Goal: Transaction & Acquisition: Purchase product/service

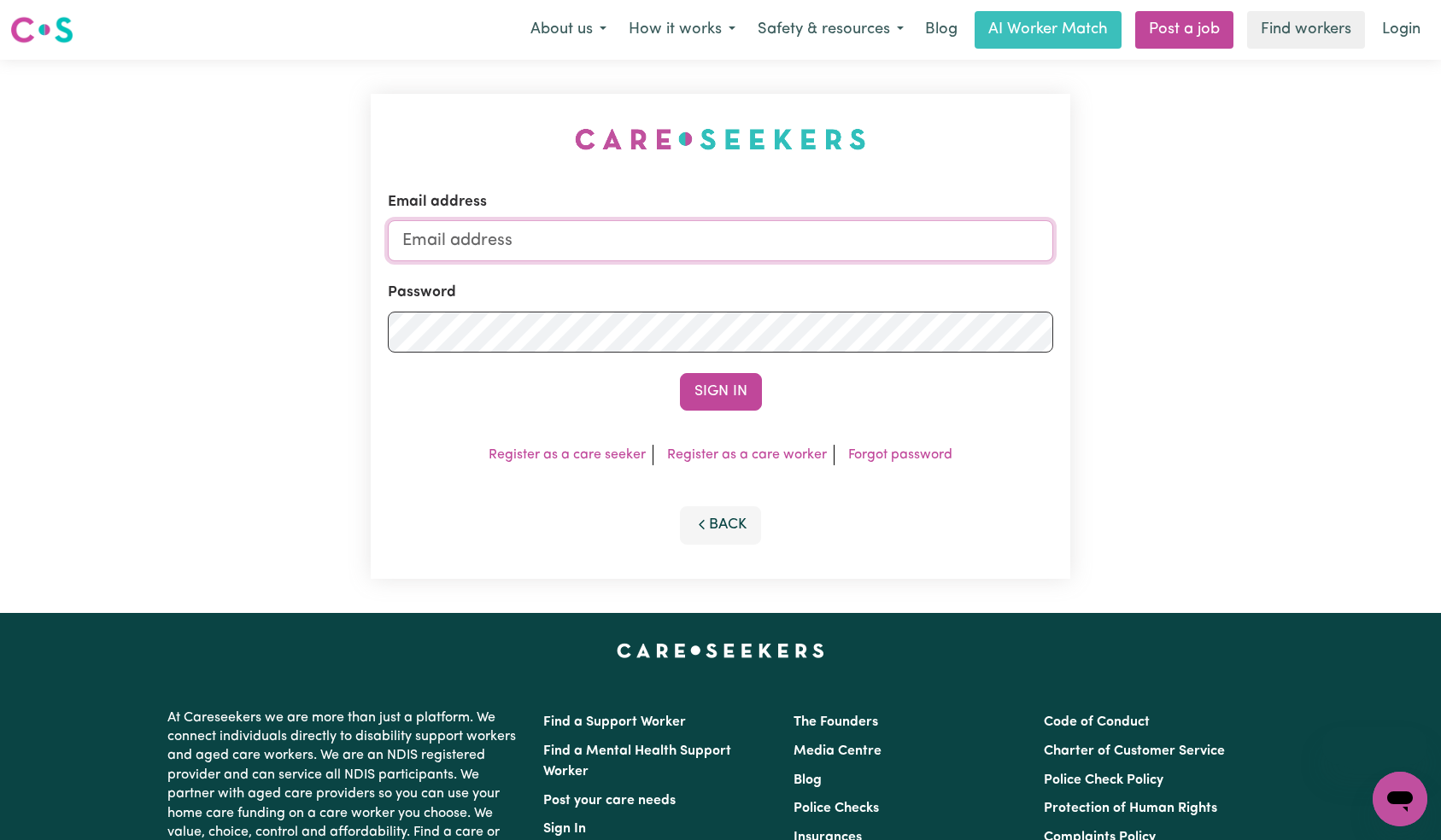
click at [643, 256] on input "Email address" at bounding box center [720, 241] width 666 height 41
type input "[EMAIL_ADDRESS][DOMAIN_NAME]"
click at [736, 398] on button "Sign In" at bounding box center [720, 392] width 82 height 38
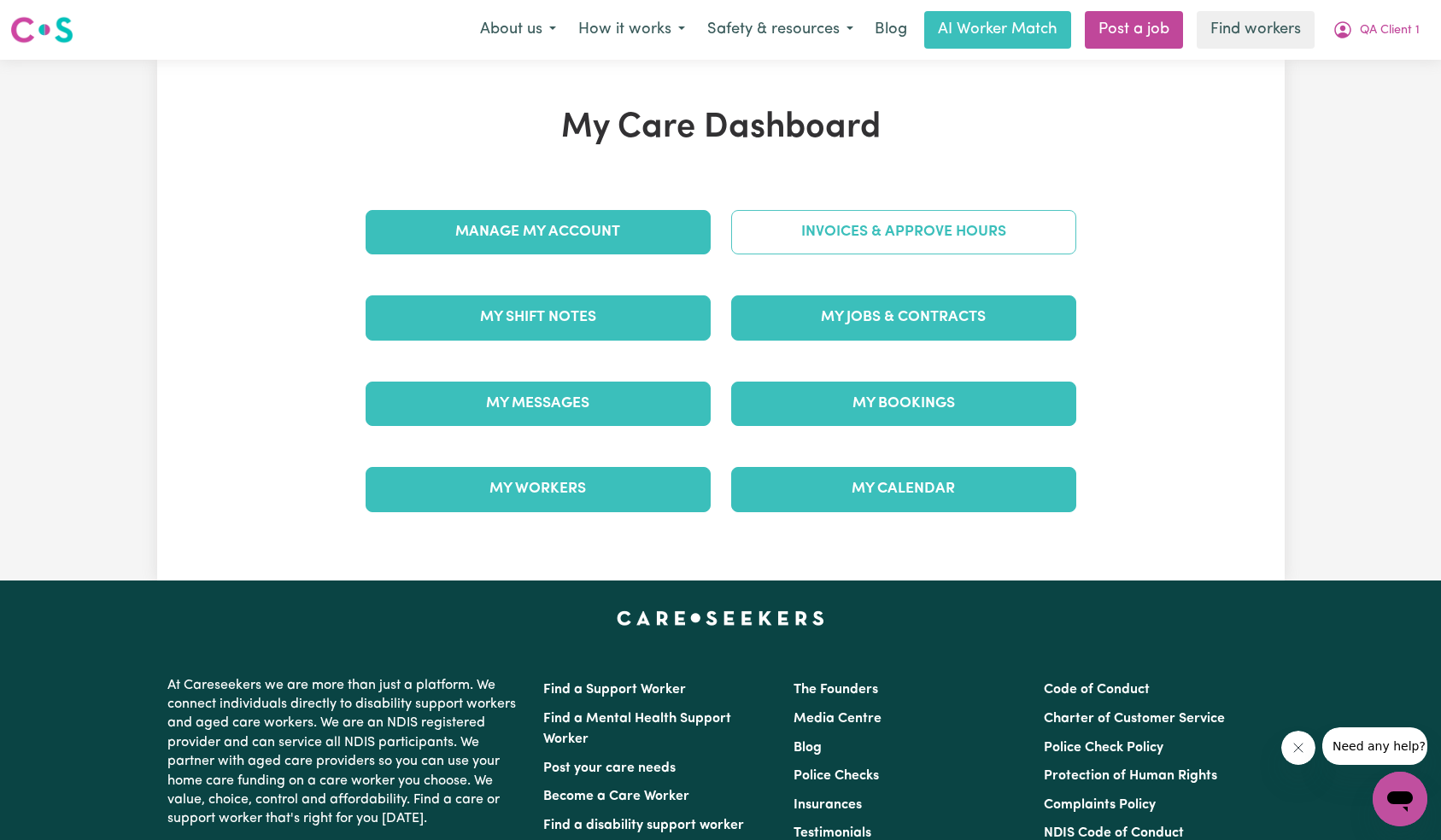
click at [888, 229] on link "Invoices & Approve Hours" at bounding box center [904, 232] width 345 height 45
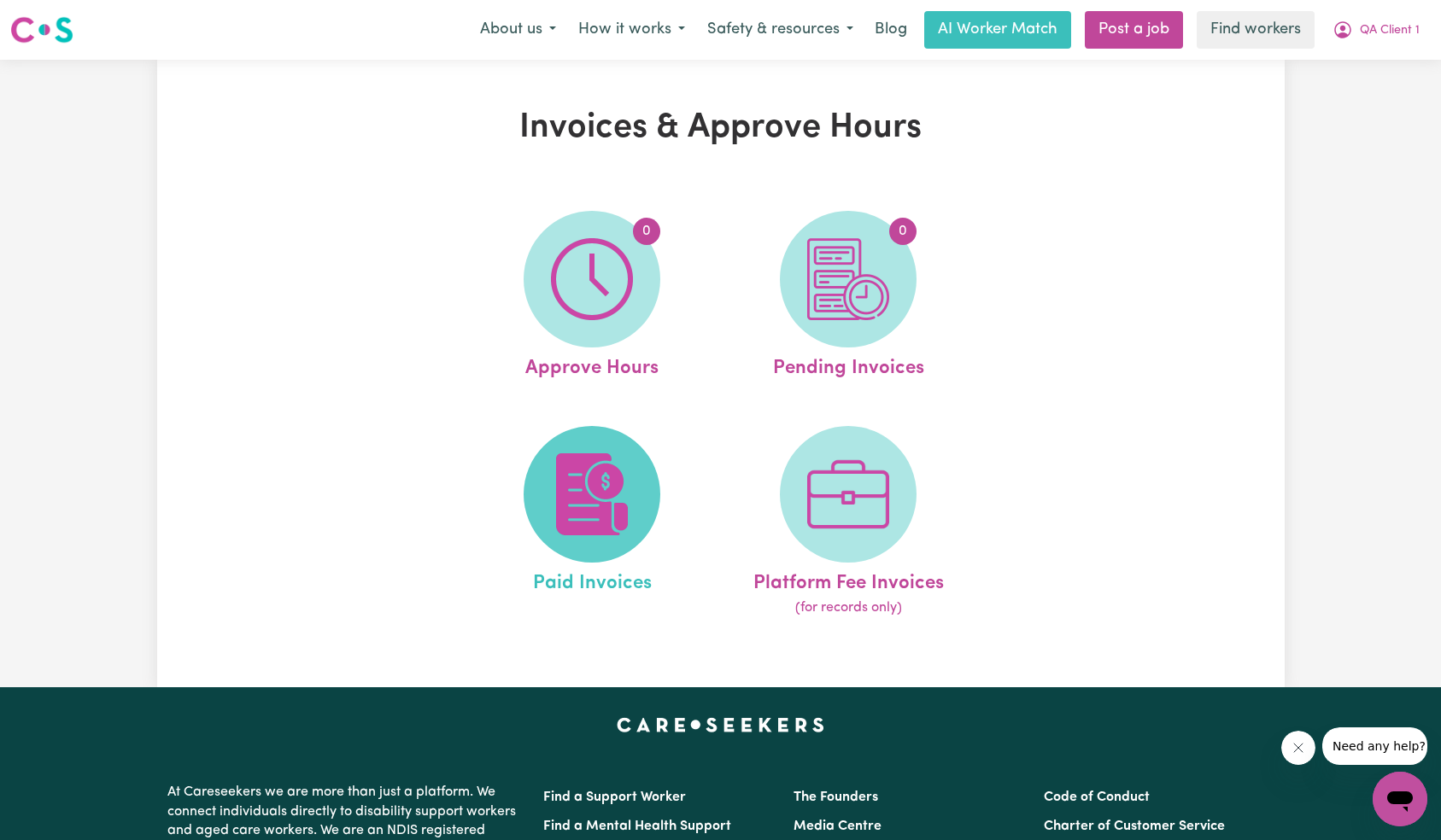
click at [580, 495] on img at bounding box center [592, 494] width 82 height 82
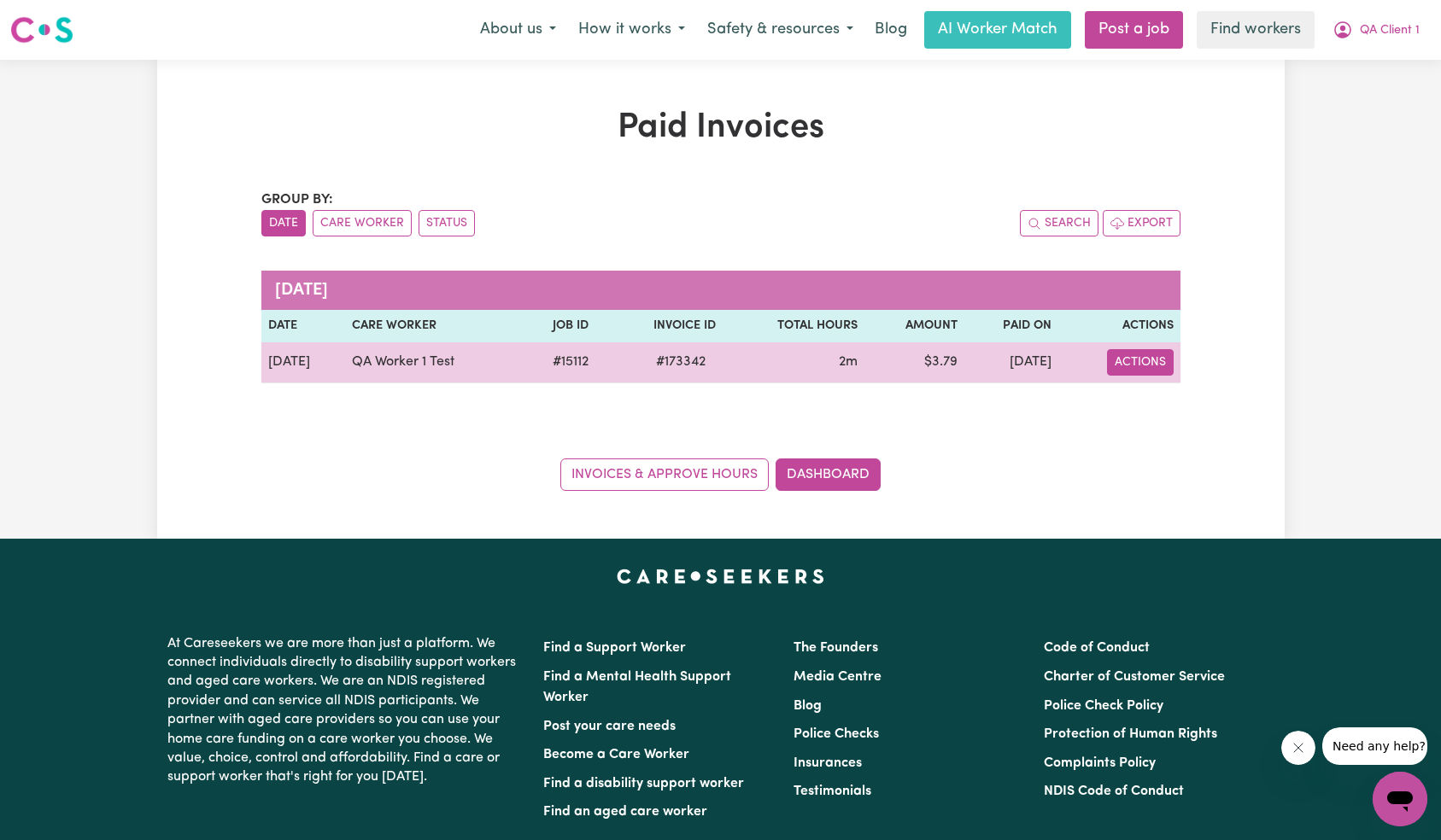
click at [1140, 366] on button "Actions" at bounding box center [1140, 362] width 66 height 26
click at [659, 359] on span "# 173342" at bounding box center [681, 362] width 70 height 20
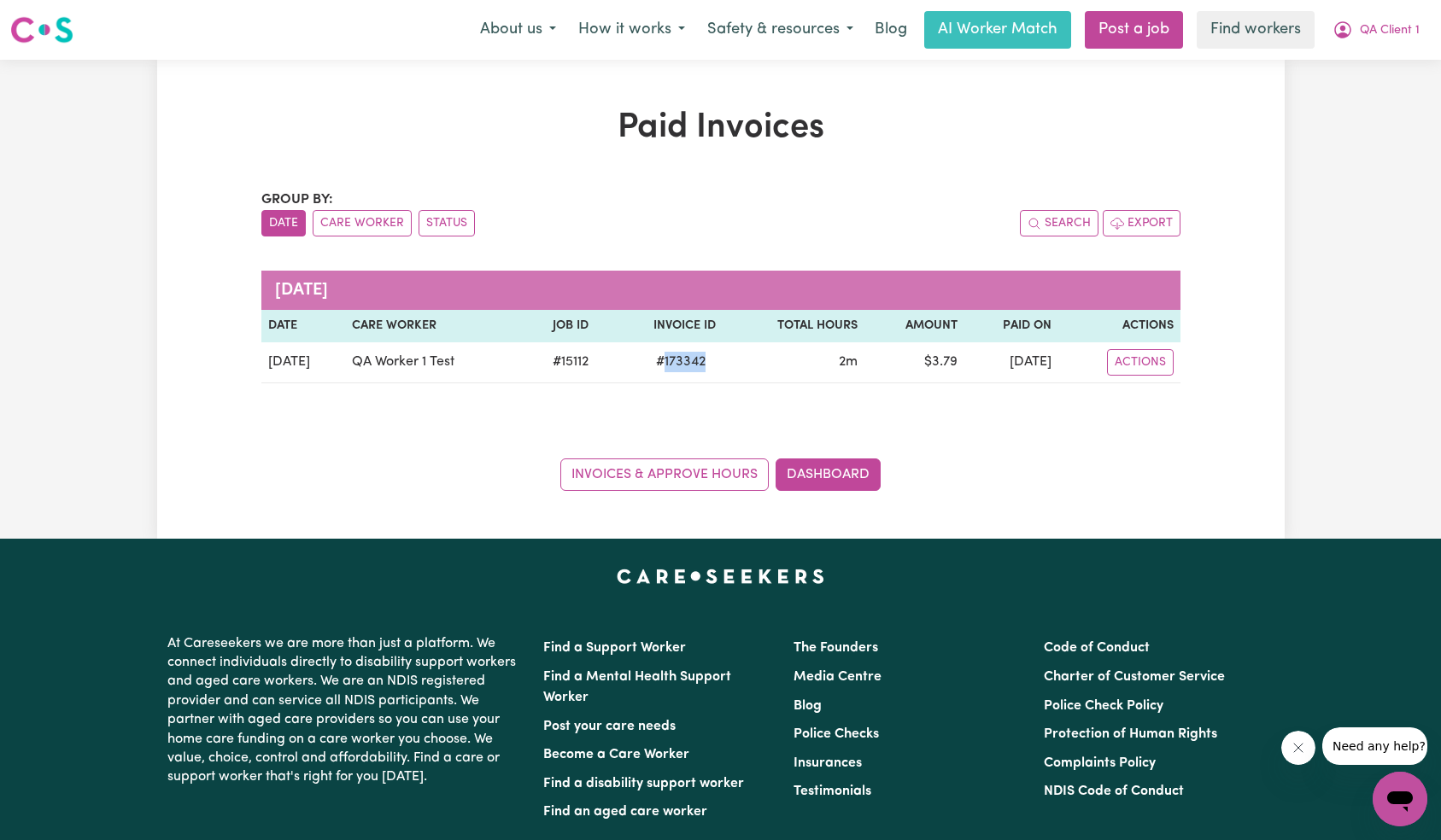
copy span "173342"
